Goal: Task Accomplishment & Management: Manage account settings

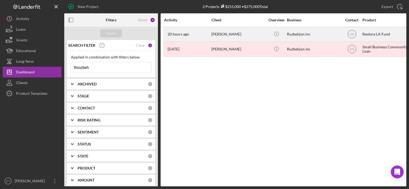
click at [217, 39] on div "[PERSON_NAME]" at bounding box center [237, 34] width 53 height 14
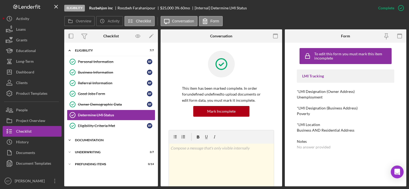
click at [90, 143] on div "Icon/Expander Documentation 19 / 20" at bounding box center [111, 140] width 94 height 11
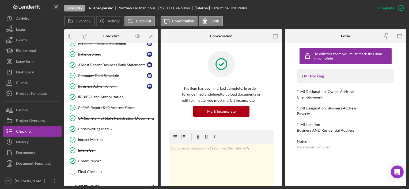
scroll to position [200, 0]
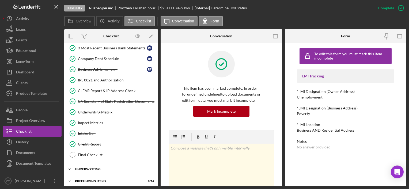
click at [84, 164] on div "Icon/Expander Underwriting 3 / 7" at bounding box center [111, 169] width 94 height 11
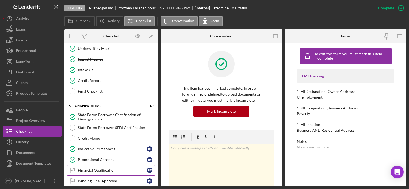
scroll to position [277, 0]
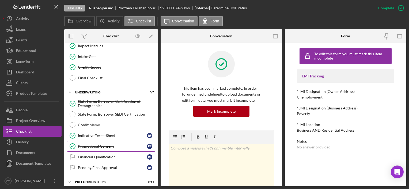
click at [109, 144] on div "Promotional Consent" at bounding box center [112, 146] width 69 height 4
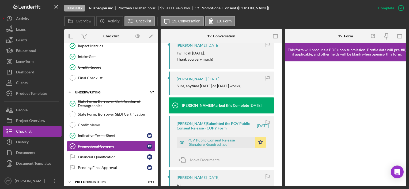
scroll to position [267, 0]
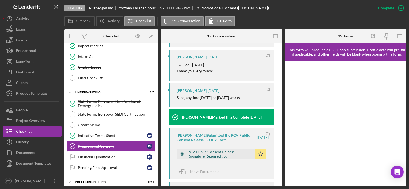
click at [210, 159] on div "PCV Public Consent Release _Signature Required_.pdf" at bounding box center [219, 154] width 65 height 9
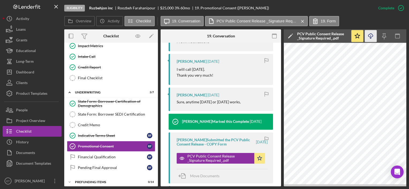
click at [376, 35] on icon "Icon/Download" at bounding box center [370, 36] width 12 height 12
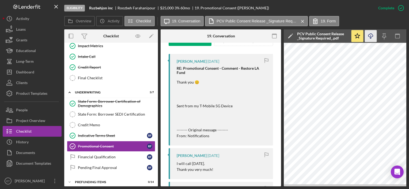
scroll to position [146, 0]
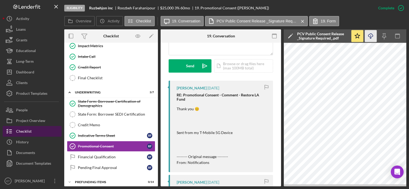
drag, startPoint x: 21, startPoint y: 140, endPoint x: 48, endPoint y: 130, distance: 28.6
click at [22, 140] on div "History" at bounding box center [22, 143] width 13 height 12
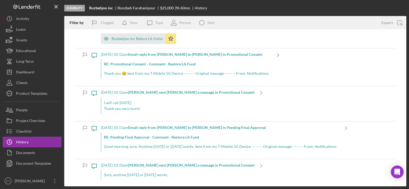
scroll to position [348, 0]
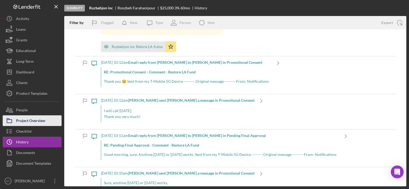
click at [35, 117] on div "Project Overview" at bounding box center [30, 122] width 29 height 12
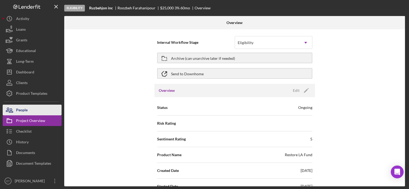
click at [34, 111] on button "People" at bounding box center [32, 110] width 59 height 11
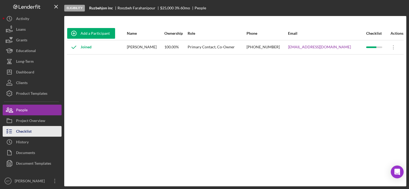
click at [33, 133] on button "Checklist" at bounding box center [32, 131] width 59 height 11
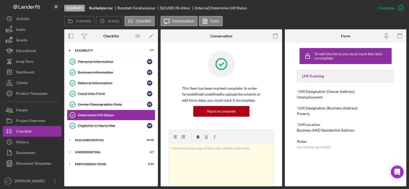
click at [103, 134] on div "Icon/Expander Eligibility 7 / 7 Personal Information Personal Information R F B…" at bounding box center [111, 114] width 94 height 139
click at [93, 140] on div "Documentation" at bounding box center [113, 140] width 76 height 3
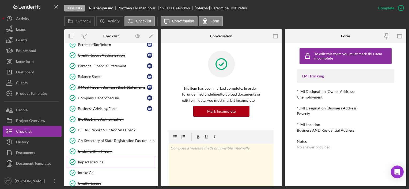
scroll to position [200, 0]
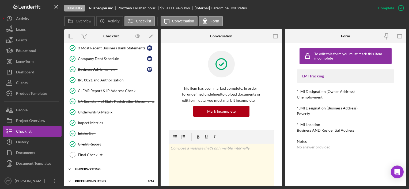
click at [101, 170] on div "Icon/Expander Underwriting 3 / 7" at bounding box center [111, 169] width 94 height 11
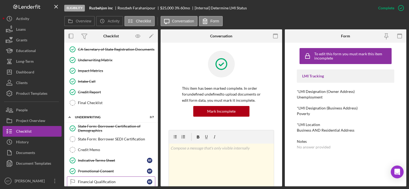
scroll to position [277, 0]
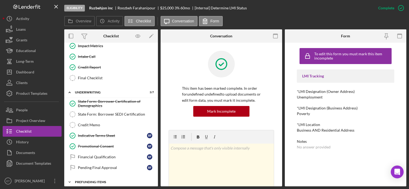
click at [96, 182] on div "Icon/Expander Prefunding Items 0 / 14" at bounding box center [111, 182] width 94 height 11
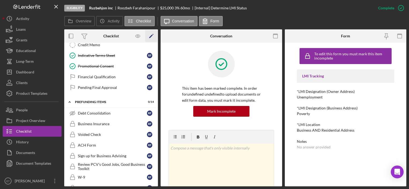
click at [151, 36] on polygon "button" at bounding box center [151, 37] width 4 height 4
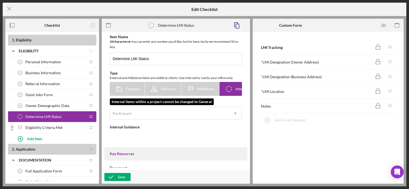
type textarea "<div>Use the tracker to determine if the business address provided is in a low …"
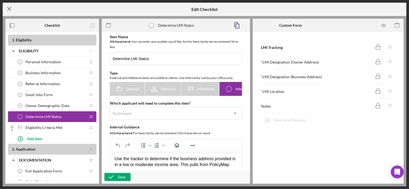
click at [9, 9] on line at bounding box center [8, 8] width 3 height 3
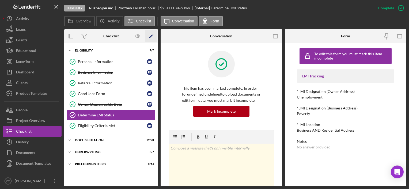
click at [152, 34] on icon "Icon/Edit" at bounding box center [151, 36] width 12 height 12
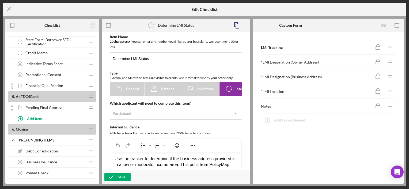
scroll to position [376, 0]
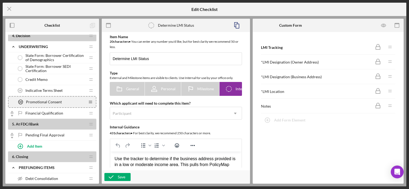
click at [93, 99] on icon "Icon/Drag" at bounding box center [90, 102] width 11 height 11
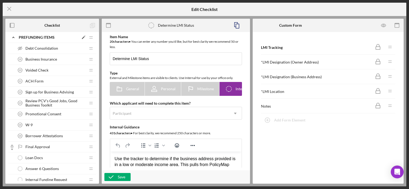
scroll to position [488, 0]
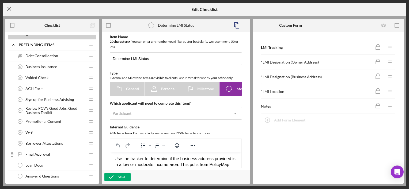
click at [7, 6] on icon "Icon/Menu Close" at bounding box center [9, 8] width 13 height 13
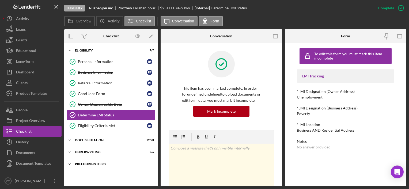
click at [99, 167] on div "Icon/Expander Prefunding Items 1 / 15" at bounding box center [111, 164] width 94 height 11
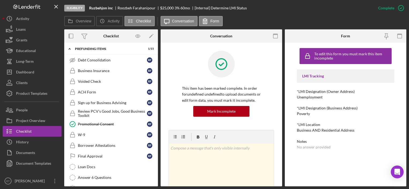
scroll to position [107, 0]
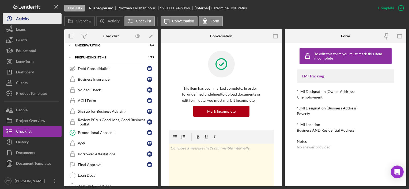
click at [55, 18] on button "Icon/History Activity" at bounding box center [32, 18] width 59 height 11
